Goal: Task Accomplishment & Management: Manage account settings

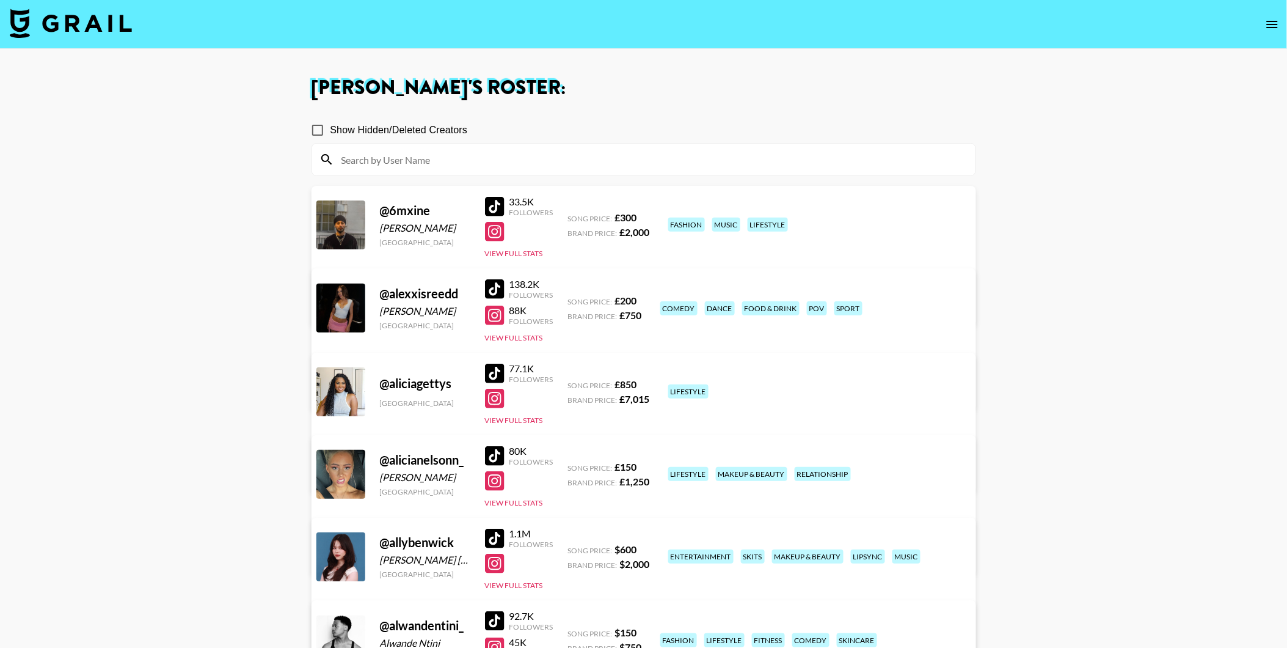
click at [114, 24] on img at bounding box center [71, 23] width 122 height 29
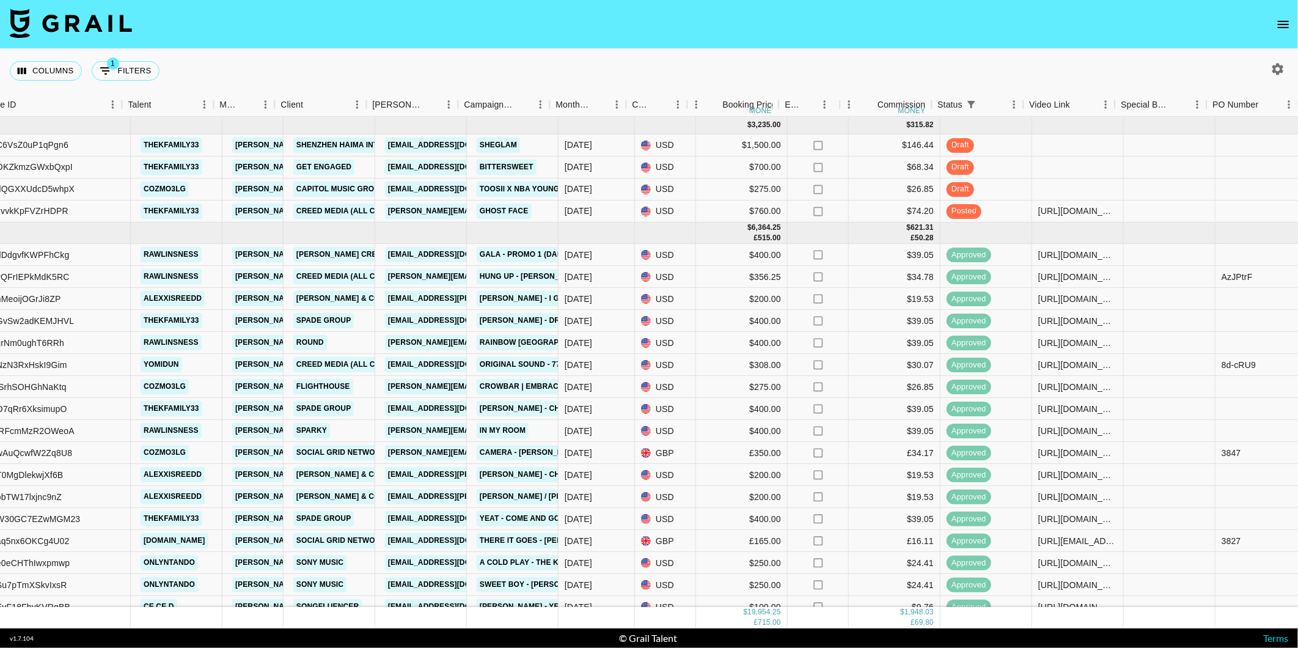
scroll to position [0, 131]
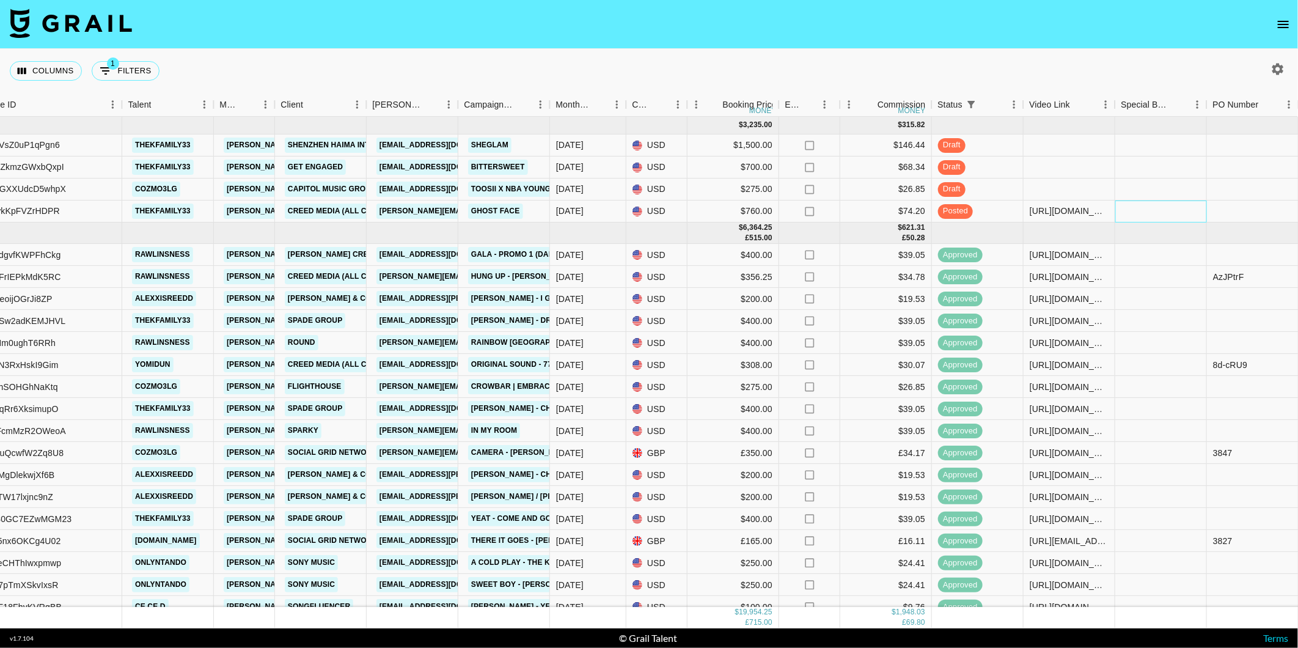
click at [1178, 216] on div at bounding box center [1161, 211] width 92 height 22
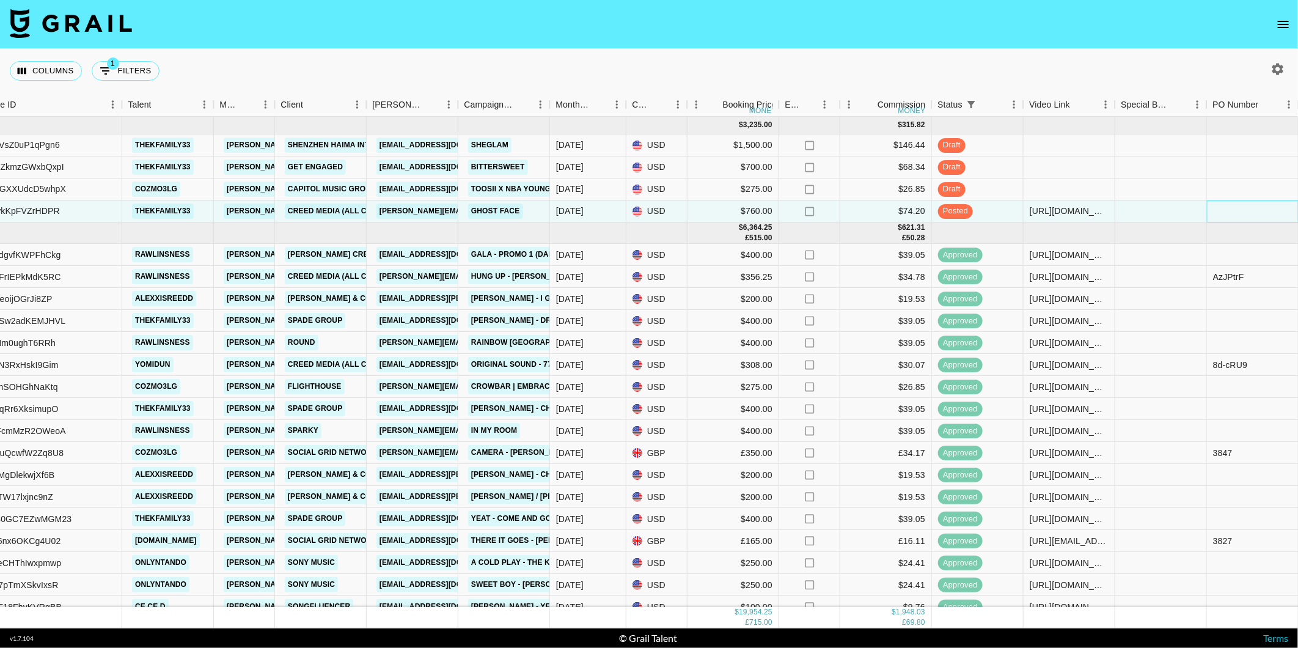
click at [1235, 206] on div at bounding box center [1253, 211] width 92 height 22
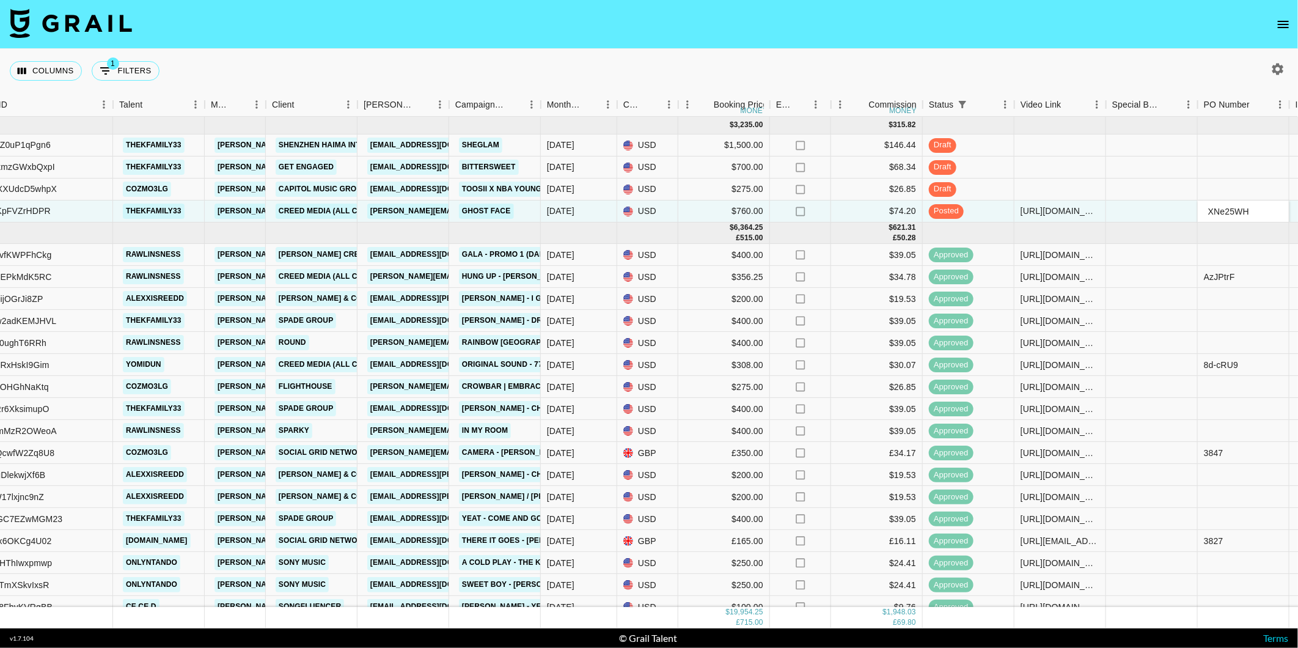
type input "XNe25WH"
click at [1080, 65] on div "Columns 1 Filters + Booking" at bounding box center [649, 71] width 1298 height 44
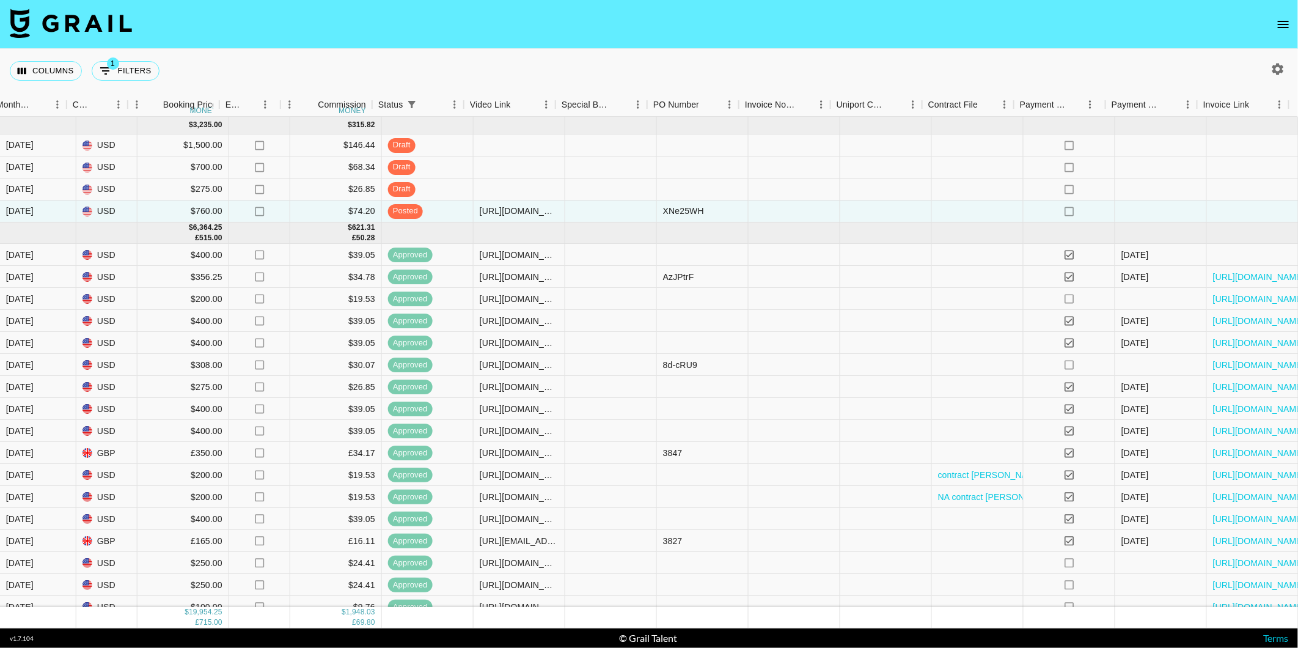
scroll to position [0, 740]
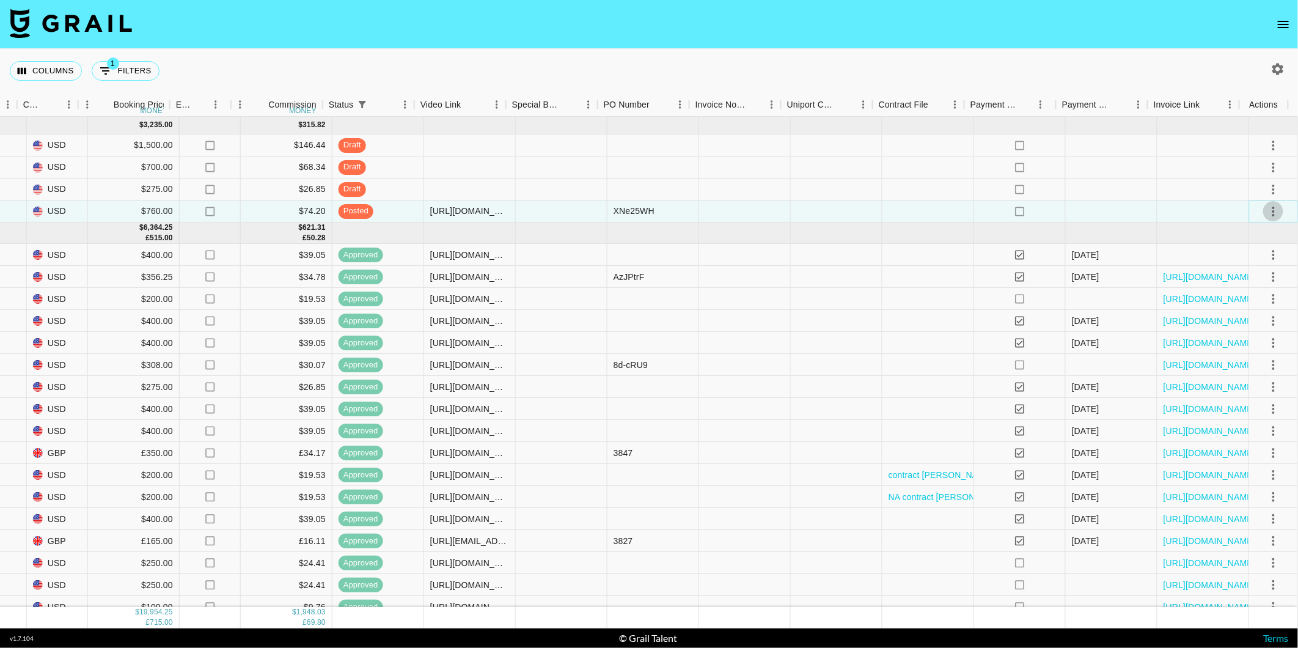
click at [1266, 204] on icon "select merge strategy" at bounding box center [1273, 211] width 15 height 15
click at [1244, 319] on div "Approve" at bounding box center [1247, 325] width 37 height 15
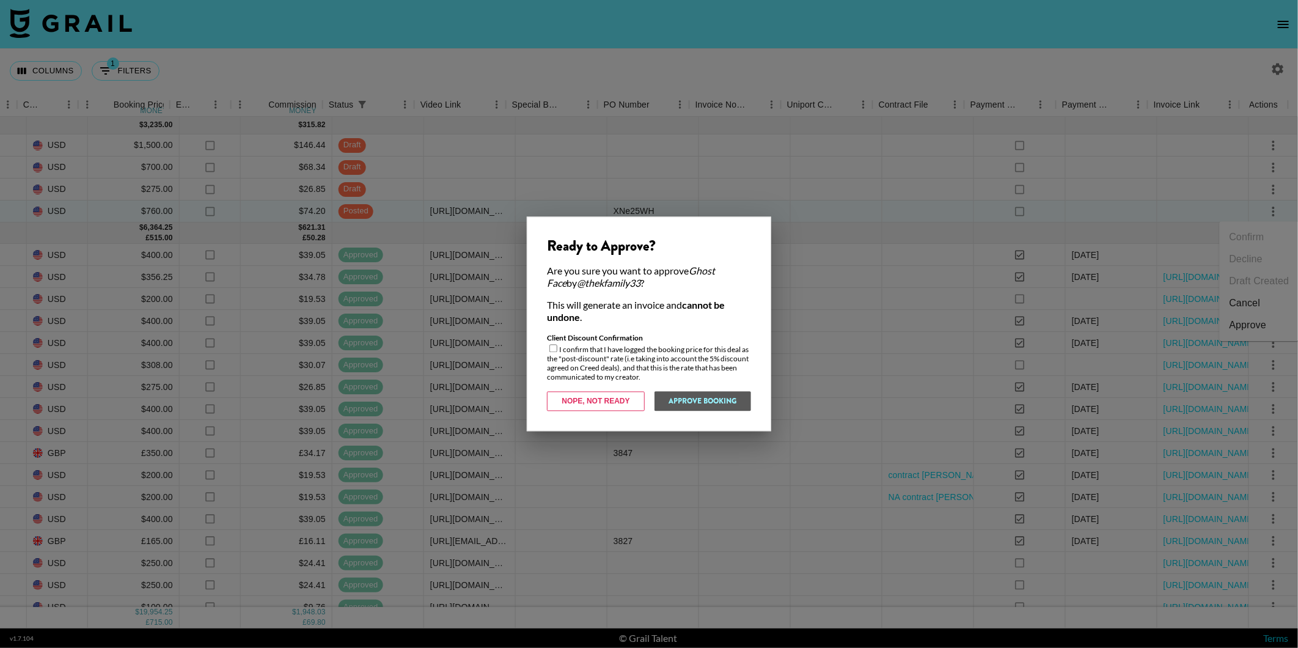
click at [550, 346] on input "checkbox" at bounding box center [553, 349] width 8 height 8
checkbox input "true"
click at [681, 395] on button "Approve Booking" at bounding box center [702, 402] width 97 height 20
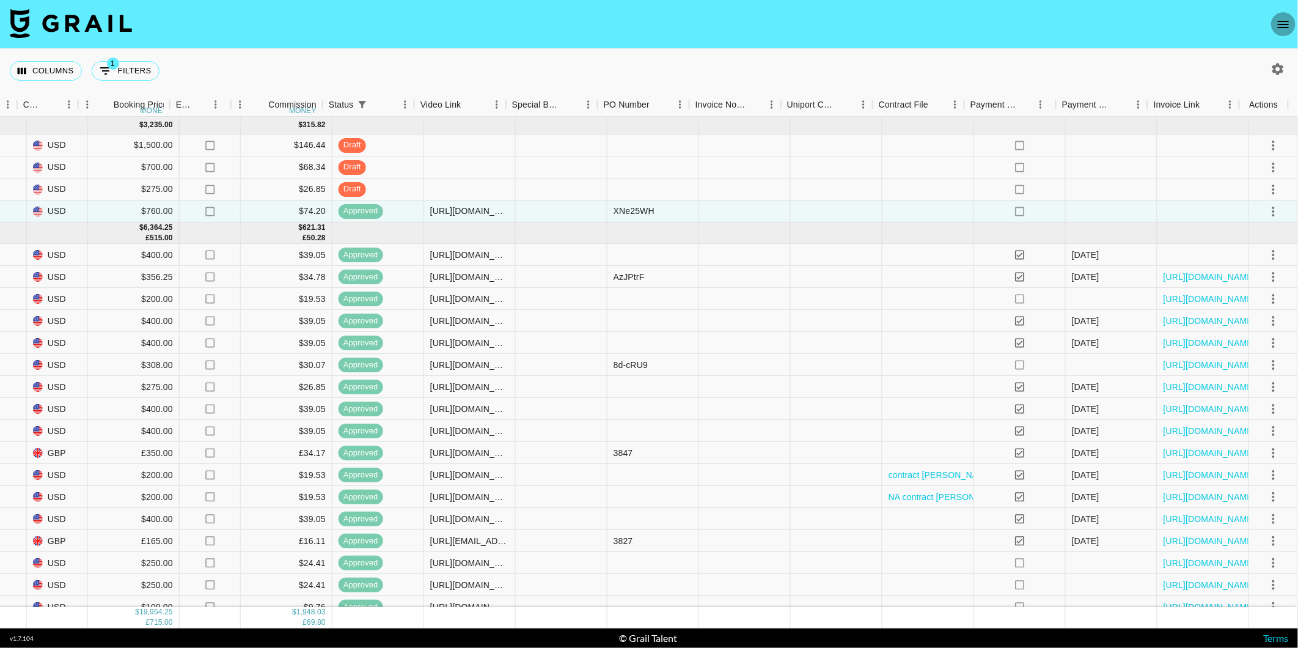
click at [1277, 29] on icon "open drawer" at bounding box center [1283, 24] width 15 height 15
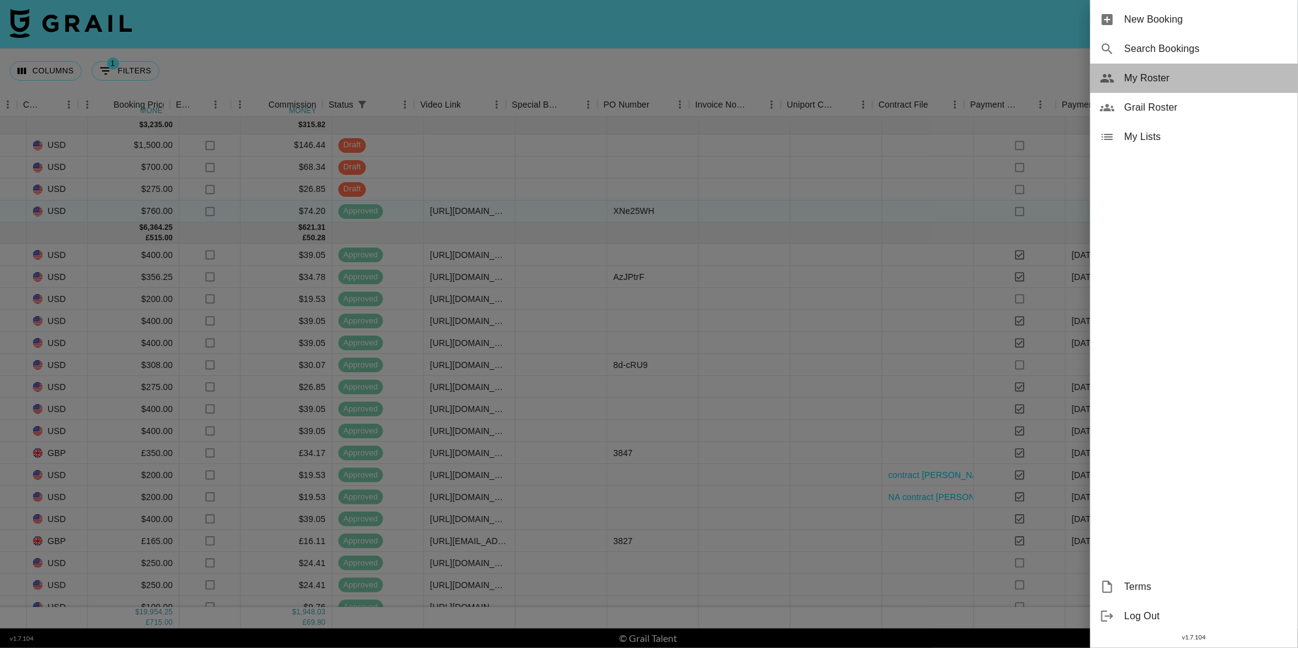
click at [1173, 78] on span "My Roster" at bounding box center [1206, 78] width 164 height 15
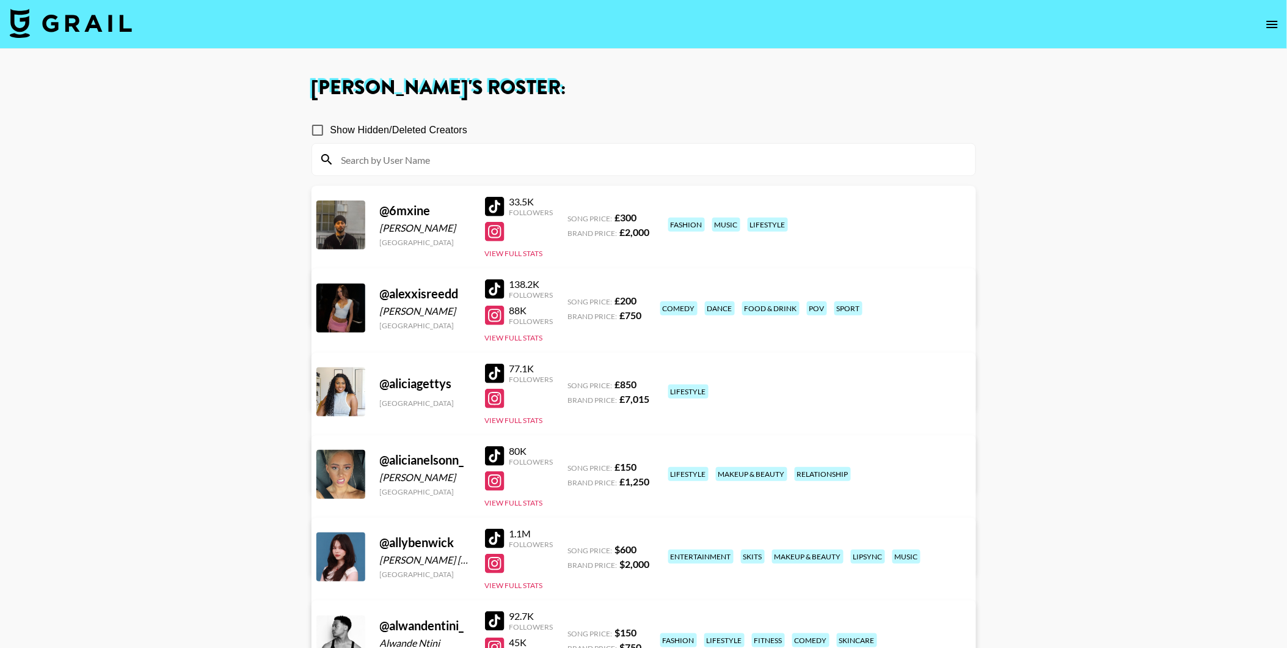
click at [477, 164] on input at bounding box center [651, 160] width 634 height 20
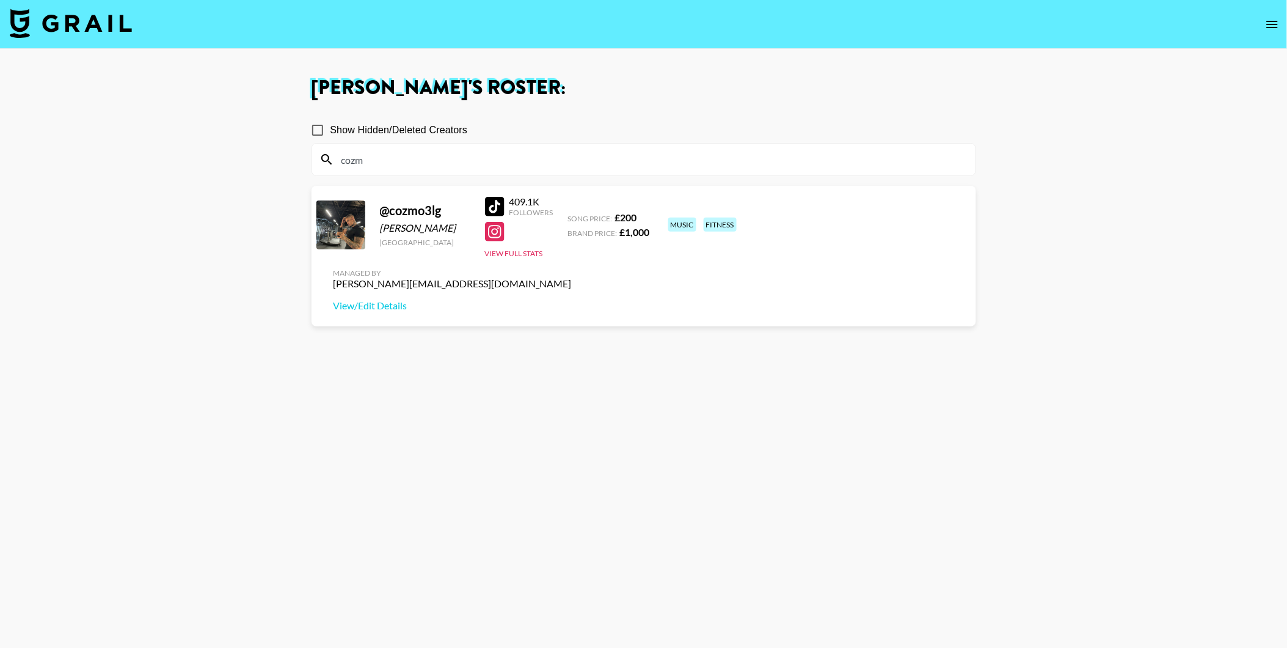
type input "cozm"
click at [247, 230] on main "[PERSON_NAME] 's Roster: Show Hidden/Deleted Creators cozm @ cozmo3lg [PERSON_N…" at bounding box center [643, 368] width 1287 height 638
click at [494, 209] on div at bounding box center [495, 207] width 20 height 20
click at [123, 24] on img at bounding box center [71, 23] width 122 height 29
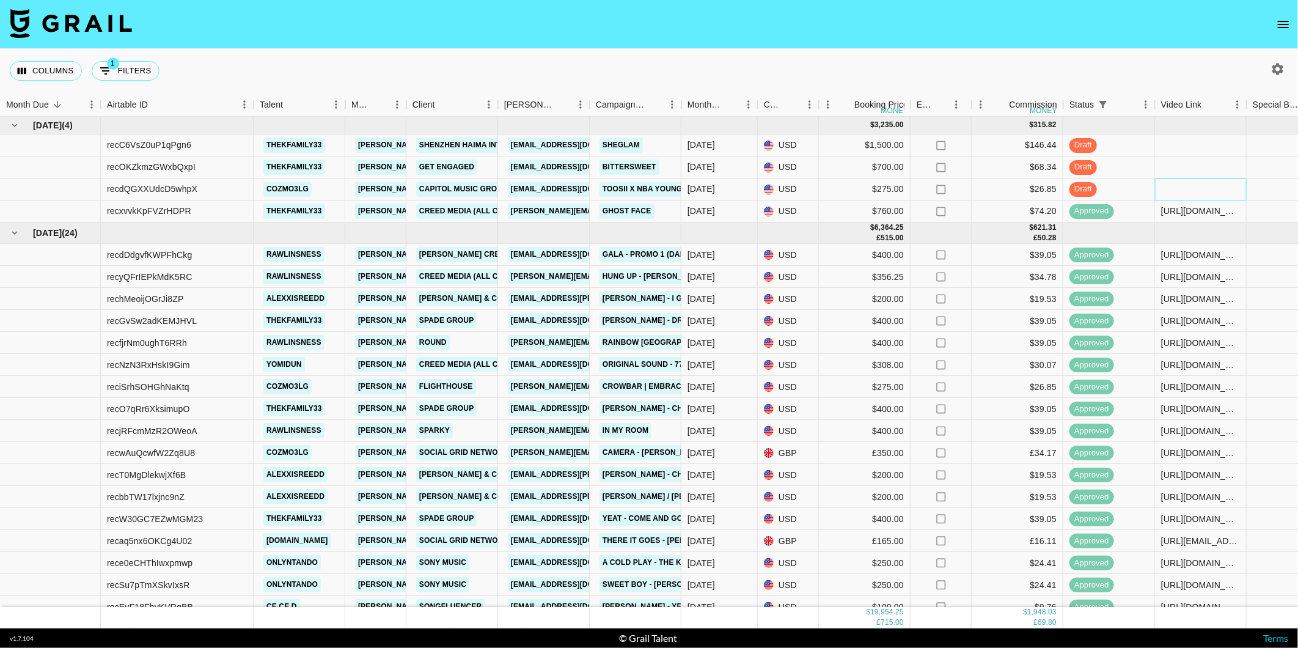
click at [1171, 185] on div at bounding box center [1201, 189] width 92 height 22
type input "[URL][DOMAIN_NAME]"
click at [1074, 60] on div "Columns 1 Filters + Booking" at bounding box center [649, 71] width 1298 height 44
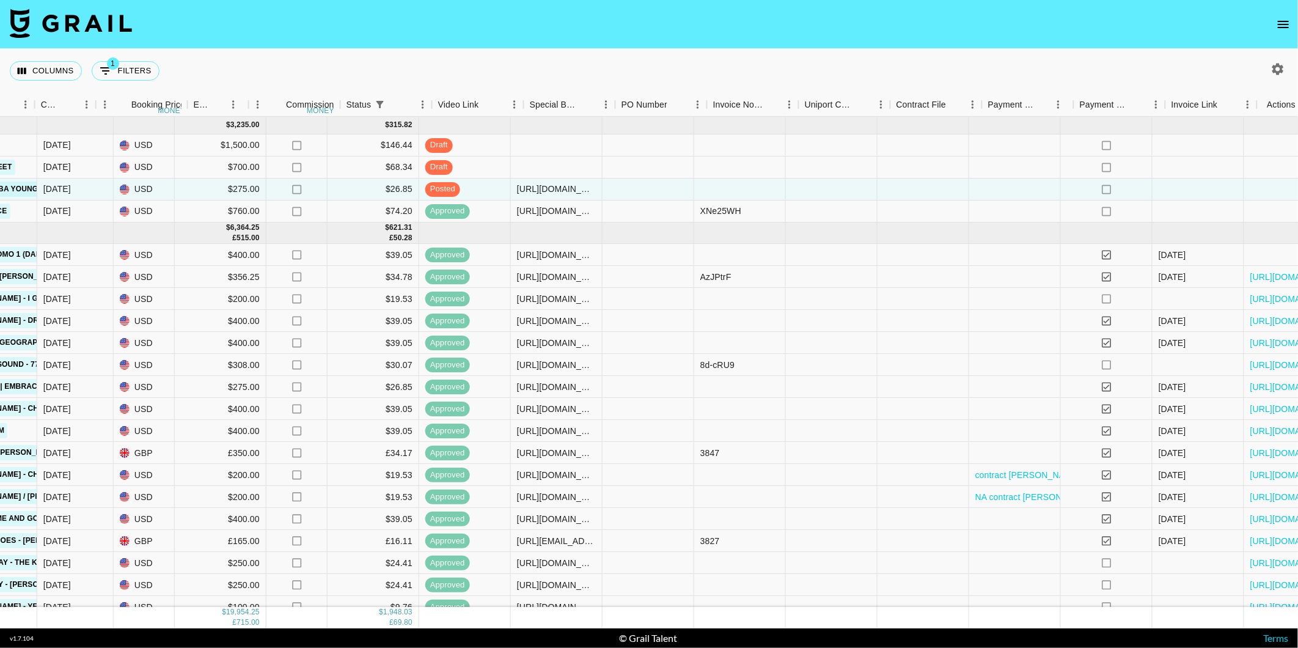
scroll to position [0, 740]
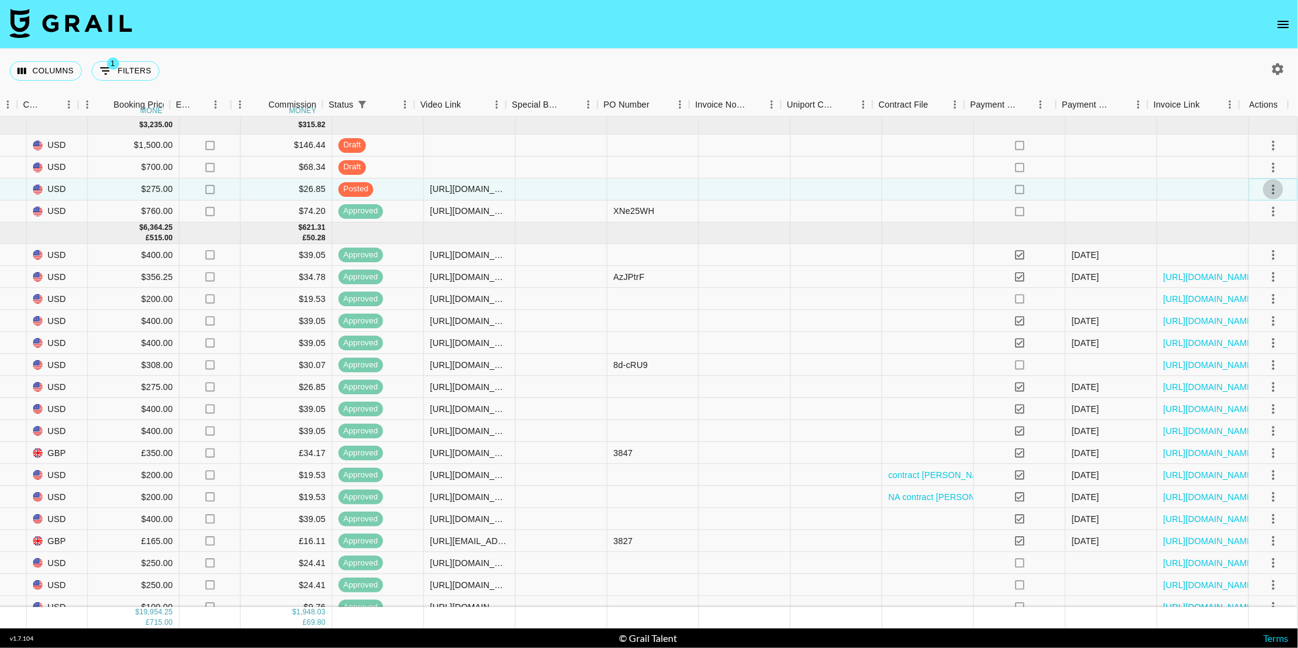
click at [1266, 195] on icon "select merge strategy" at bounding box center [1273, 189] width 15 height 15
click at [1249, 307] on div "Approve" at bounding box center [1247, 303] width 37 height 15
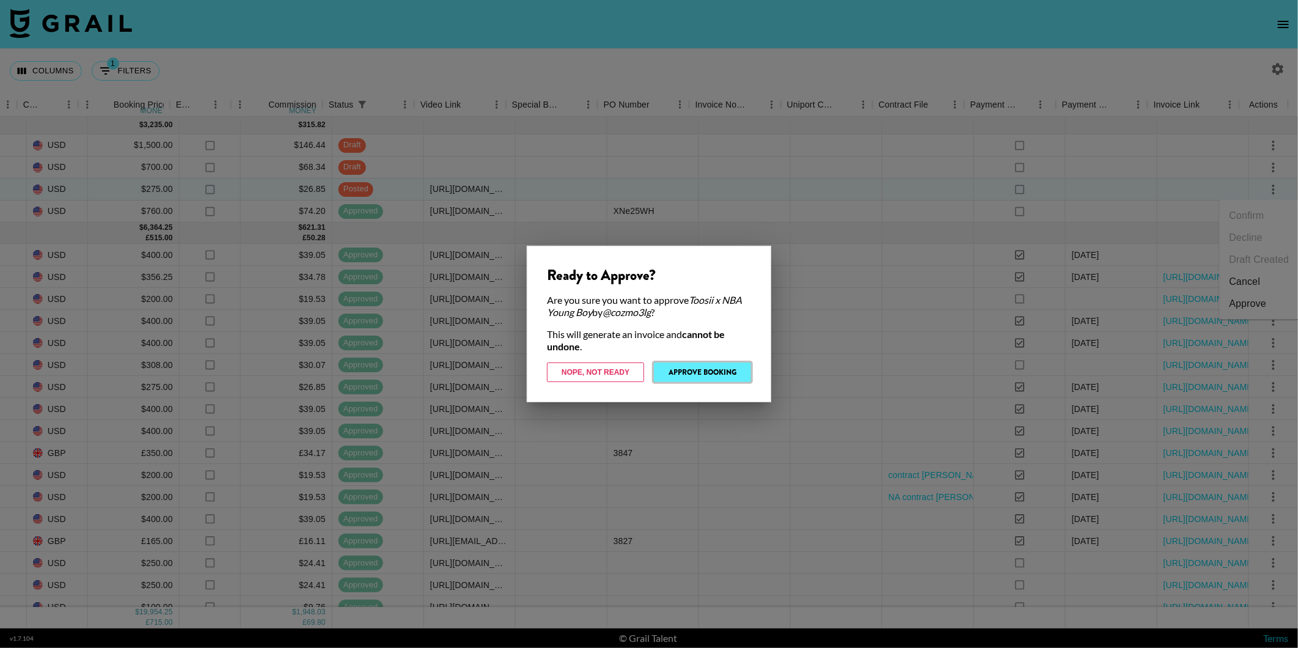
click at [706, 374] on button "Approve Booking" at bounding box center [702, 372] width 97 height 20
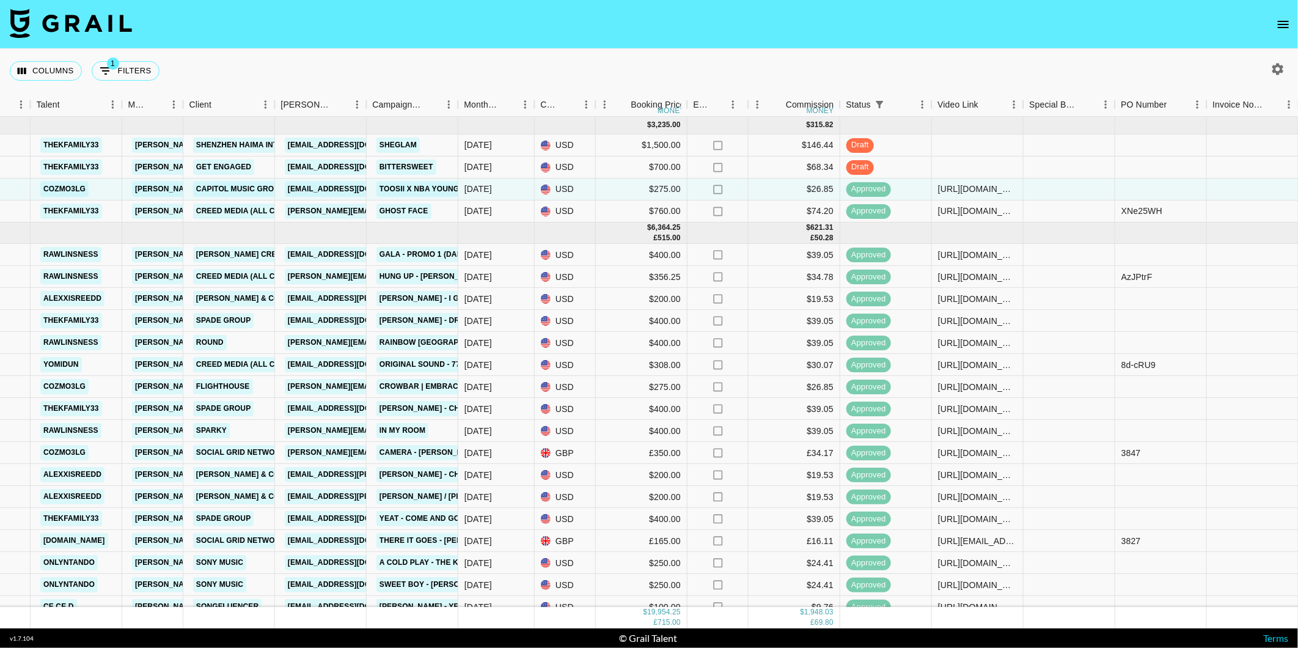
scroll to position [0, 194]
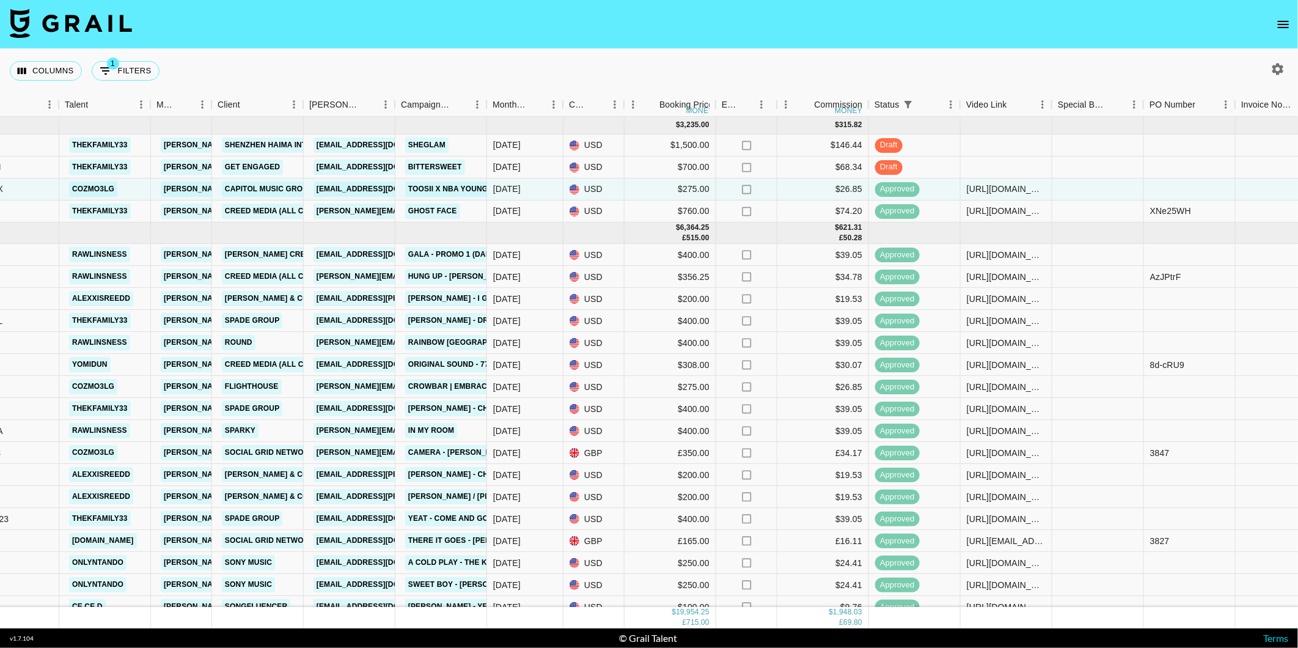
click at [1297, 31] on nav at bounding box center [649, 24] width 1298 height 49
click at [1279, 23] on icon "open drawer" at bounding box center [1282, 24] width 11 height 7
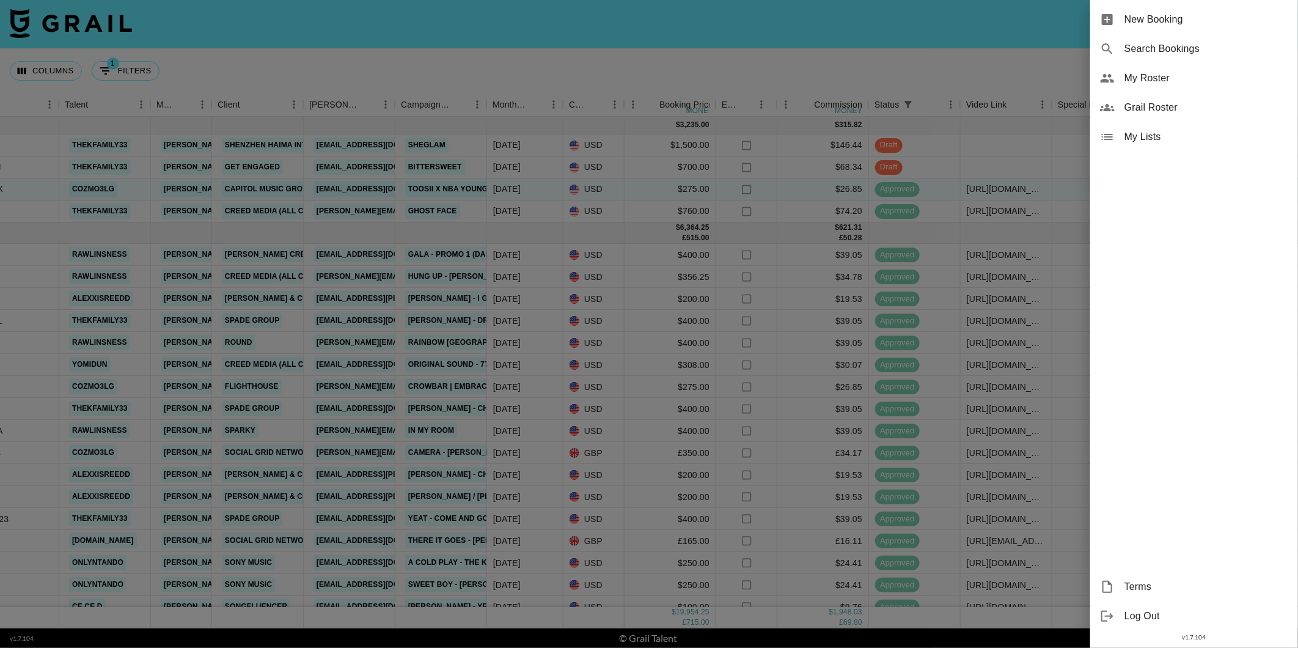
click at [1182, 80] on span "My Roster" at bounding box center [1206, 78] width 164 height 15
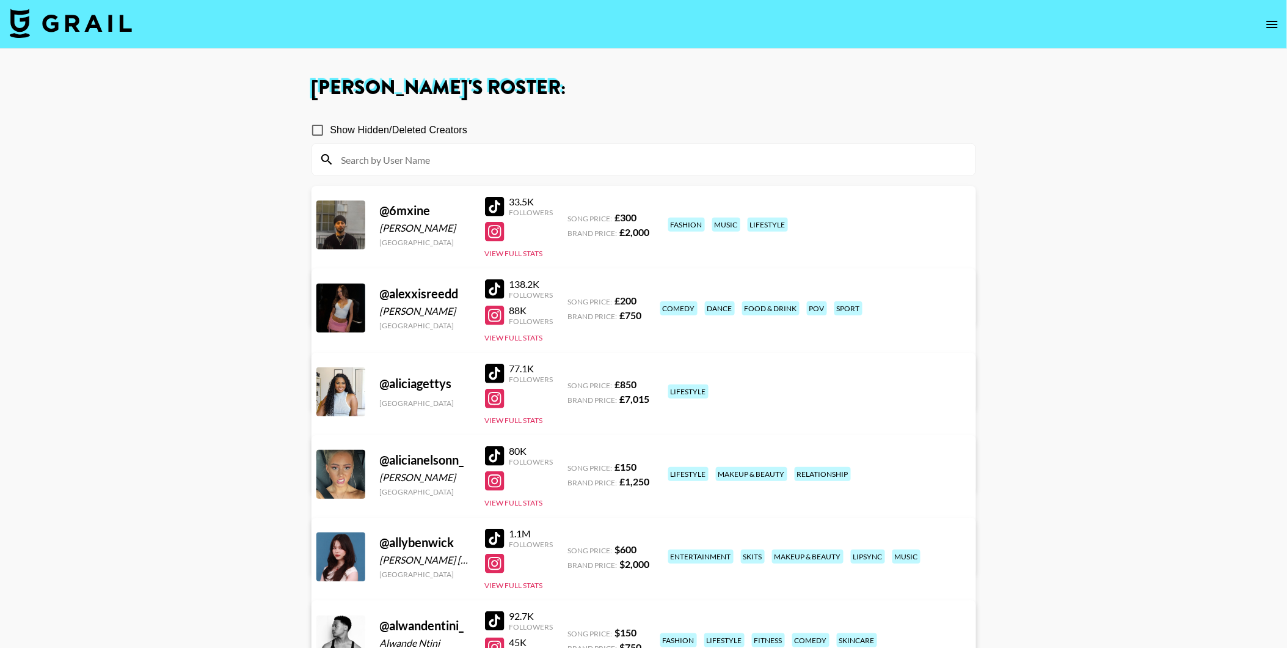
click at [602, 154] on input at bounding box center [651, 160] width 634 height 20
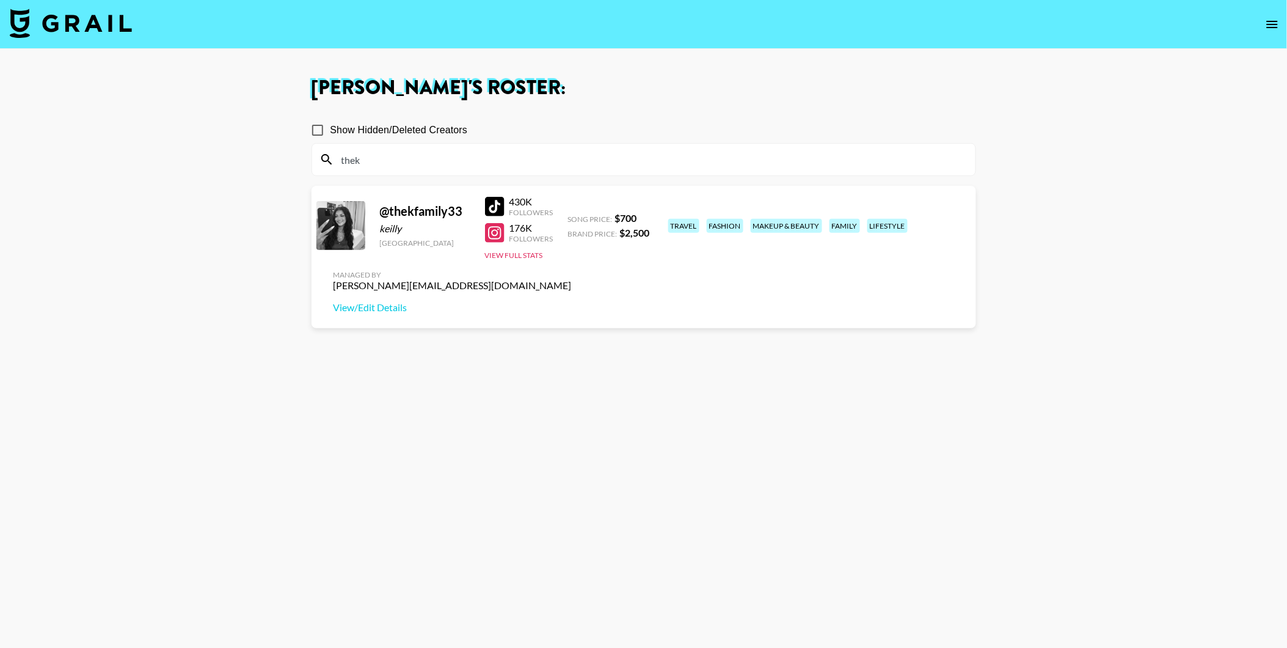
type input "thek"
drag, startPoint x: 160, startPoint y: 202, endPoint x: 283, endPoint y: 203, distance: 122.8
click at [160, 202] on main "[PERSON_NAME] 's Roster: Show Hidden/Deleted Creators thek @ thekfamily33 keill…" at bounding box center [643, 368] width 1287 height 638
click at [499, 206] on div at bounding box center [495, 207] width 20 height 20
click at [117, 18] on img at bounding box center [71, 23] width 122 height 29
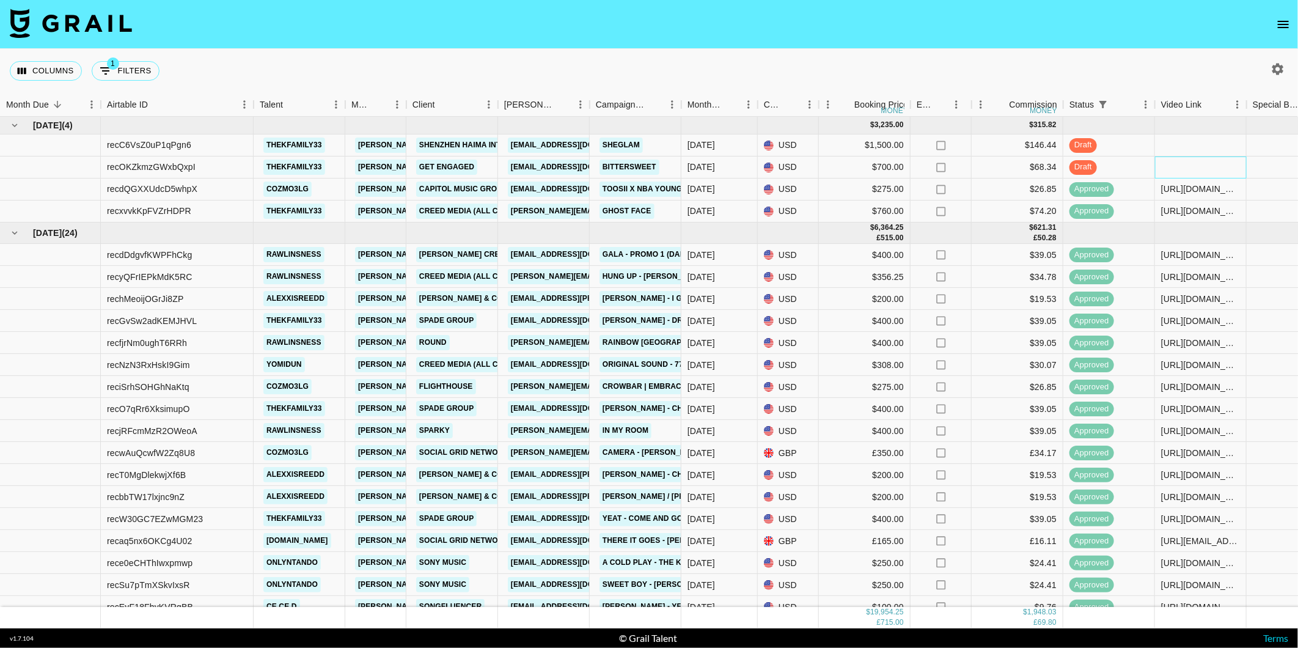
click at [1177, 164] on div at bounding box center [1201, 167] width 92 height 22
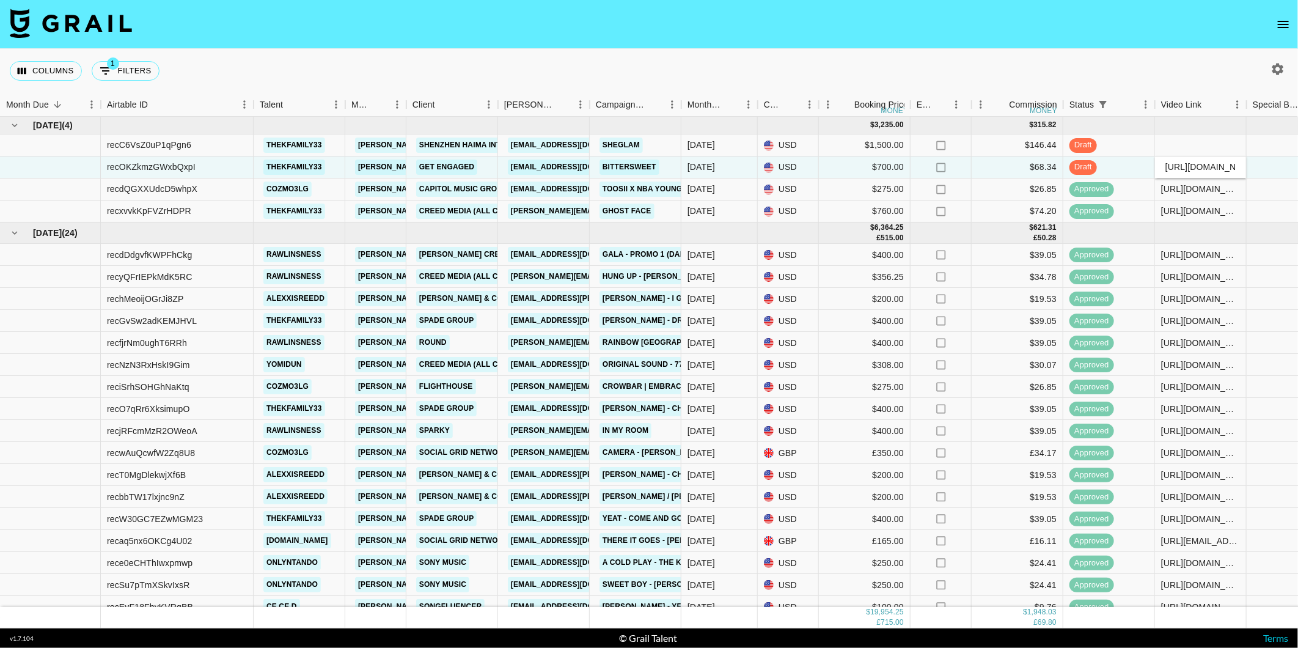
scroll to position [0, 486]
type input "[URL][DOMAIN_NAME]"
click at [1117, 56] on div "Columns 1 Filters + Booking" at bounding box center [649, 71] width 1298 height 44
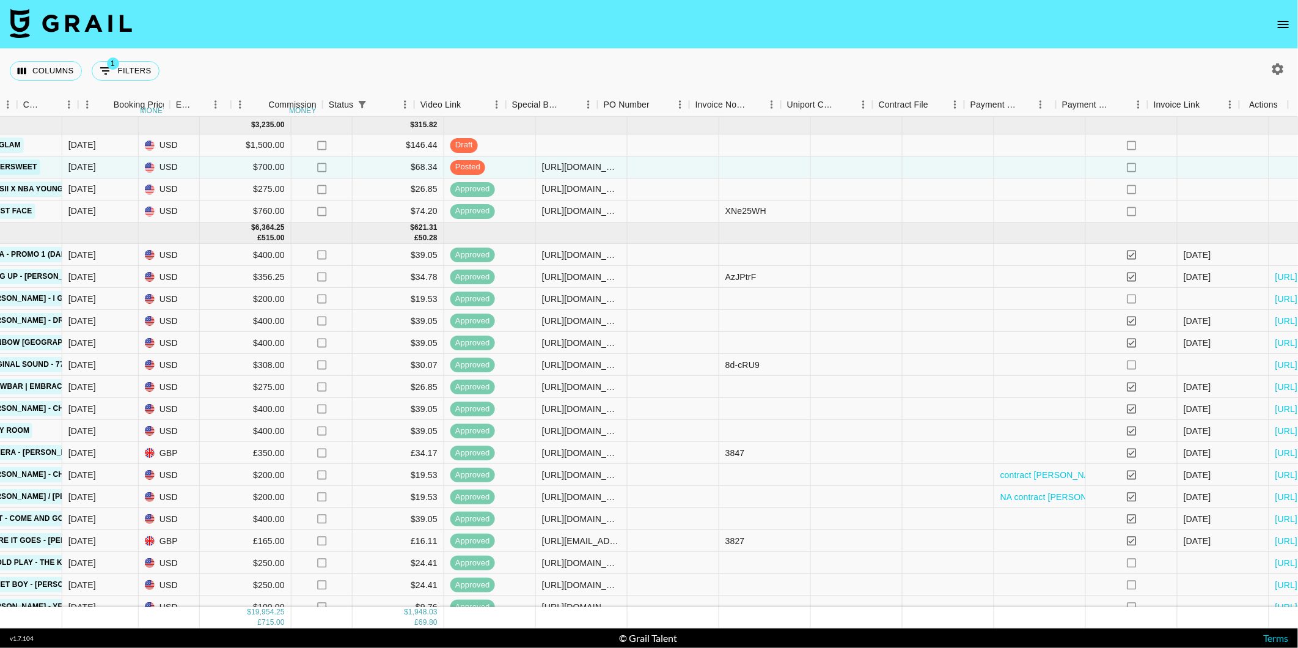
scroll to position [0, 740]
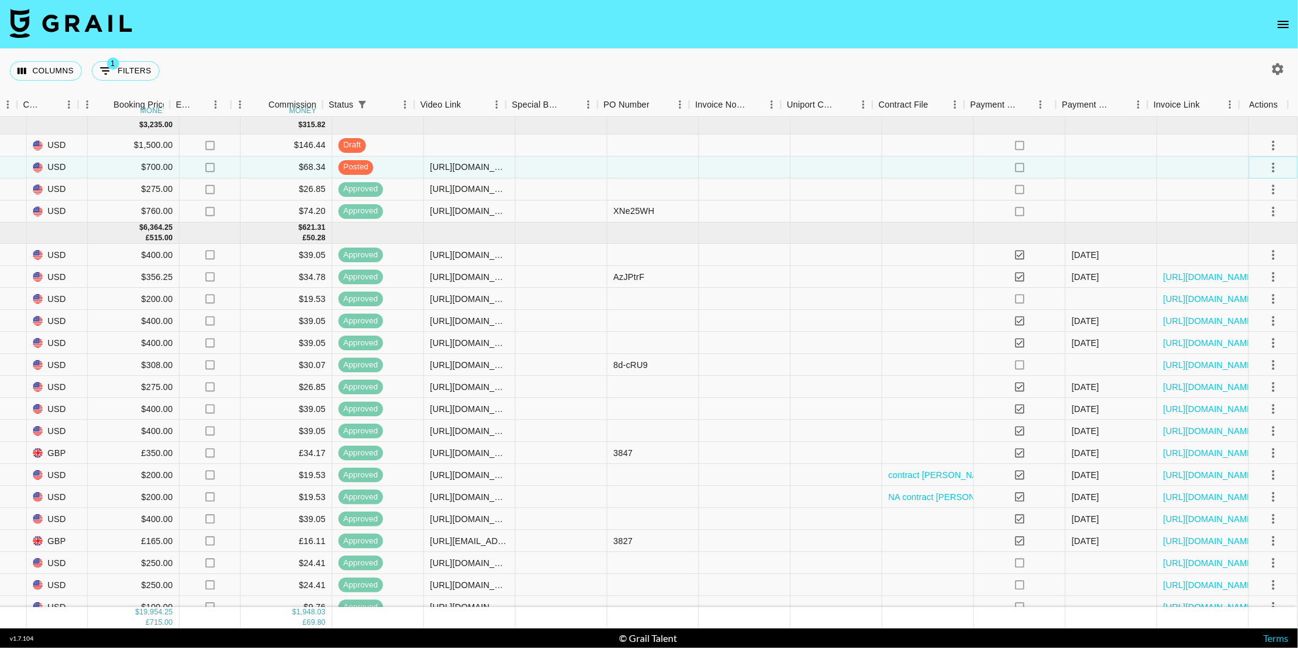
click at [1267, 159] on button "select merge strategy" at bounding box center [1273, 167] width 21 height 21
click at [1249, 277] on div "Approve" at bounding box center [1247, 281] width 37 height 15
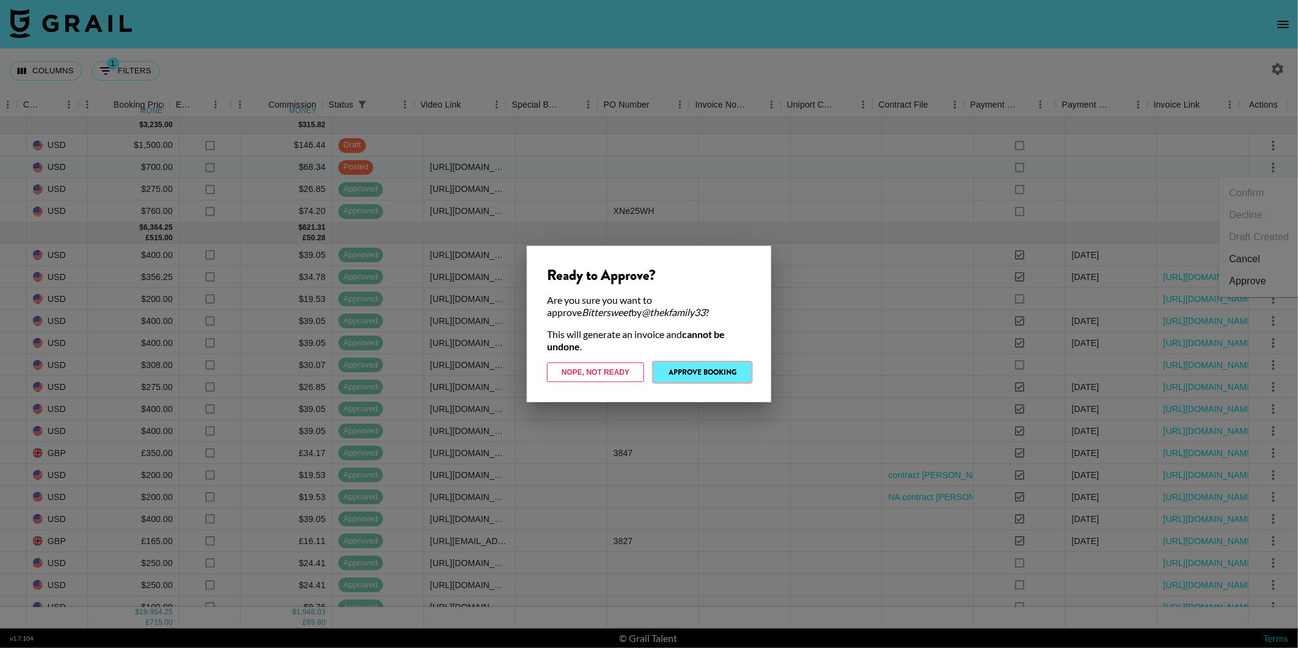
click at [703, 374] on button "Approve Booking" at bounding box center [702, 372] width 97 height 20
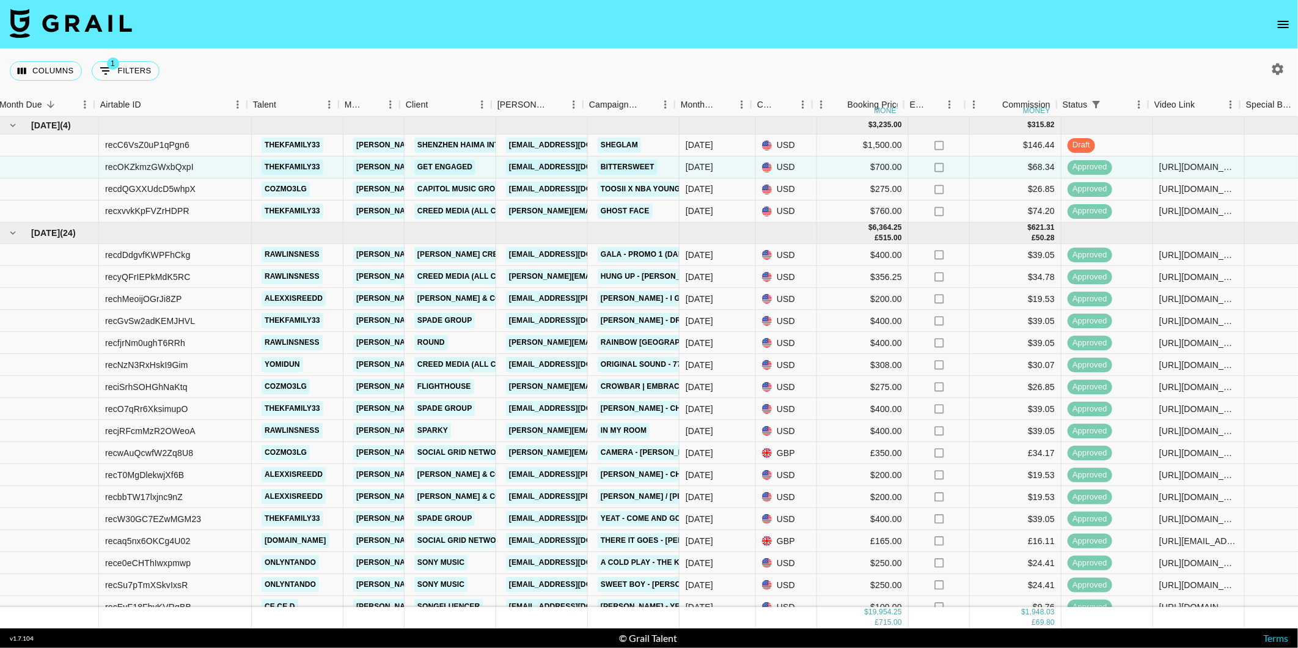
scroll to position [0, 0]
